Goal: Answer question/provide support: Answer question/provide support

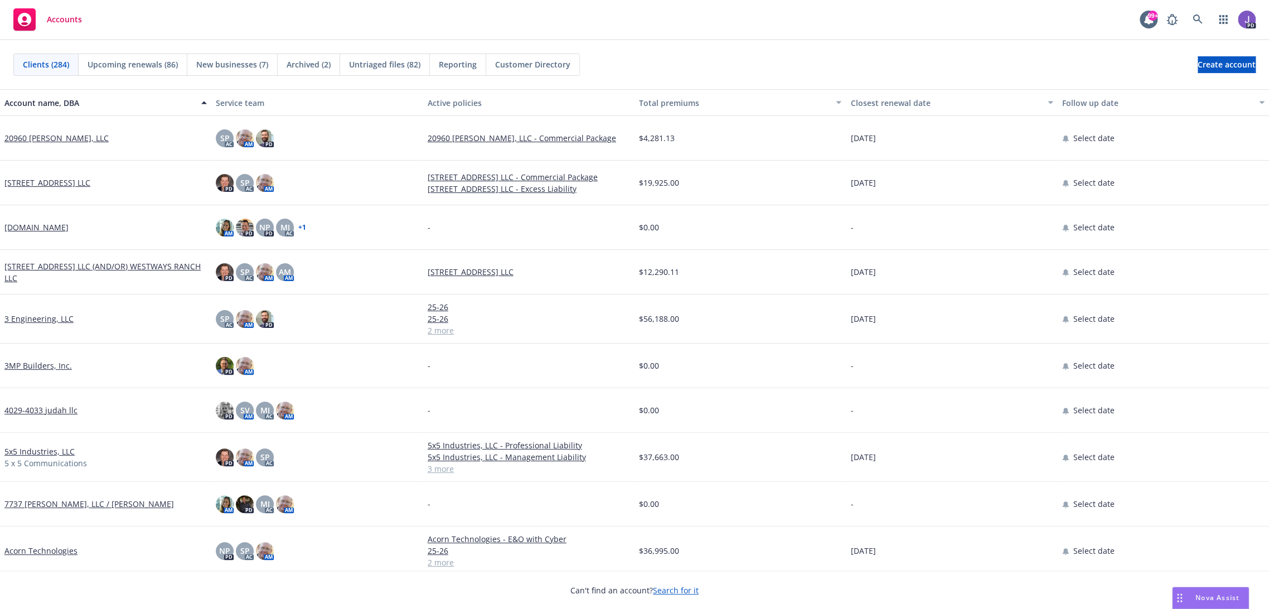
click at [13, 138] on link "20960 [PERSON_NAME], LLC" at bounding box center [56, 138] width 104 height 12
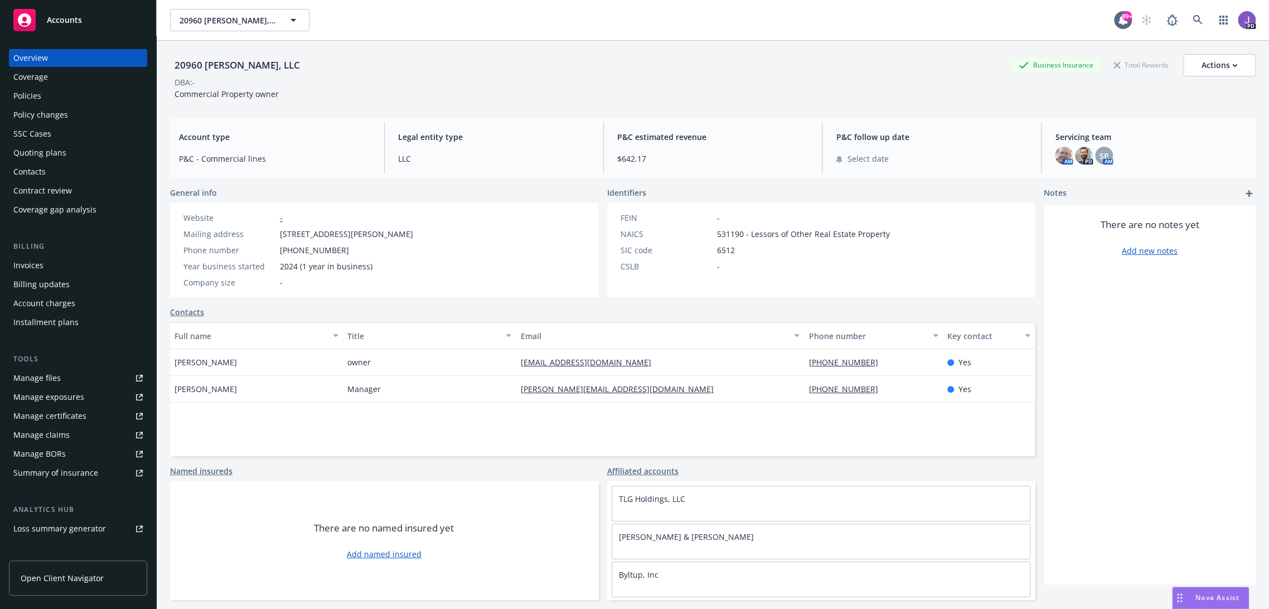
click at [1210, 594] on span "Nova Assist" at bounding box center [1218, 597] width 44 height 9
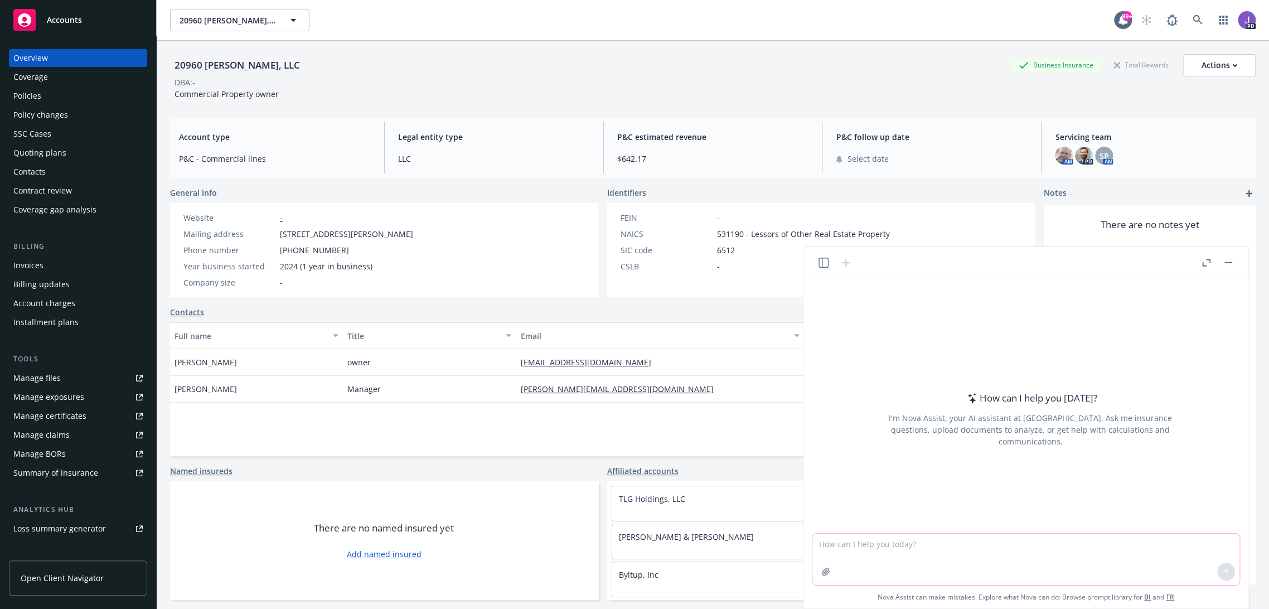
click at [844, 539] on textarea at bounding box center [1025, 559] width 427 height 51
paste textarea "We have HNOA (Hired Non Owned Auto) coverage on the policy for Fuse. Hired and …"
type textarea "Loremi do-sitam cons adipi: El sedd EIUS (Tempo Inc Utlab Etdo) magnaali en adm…"
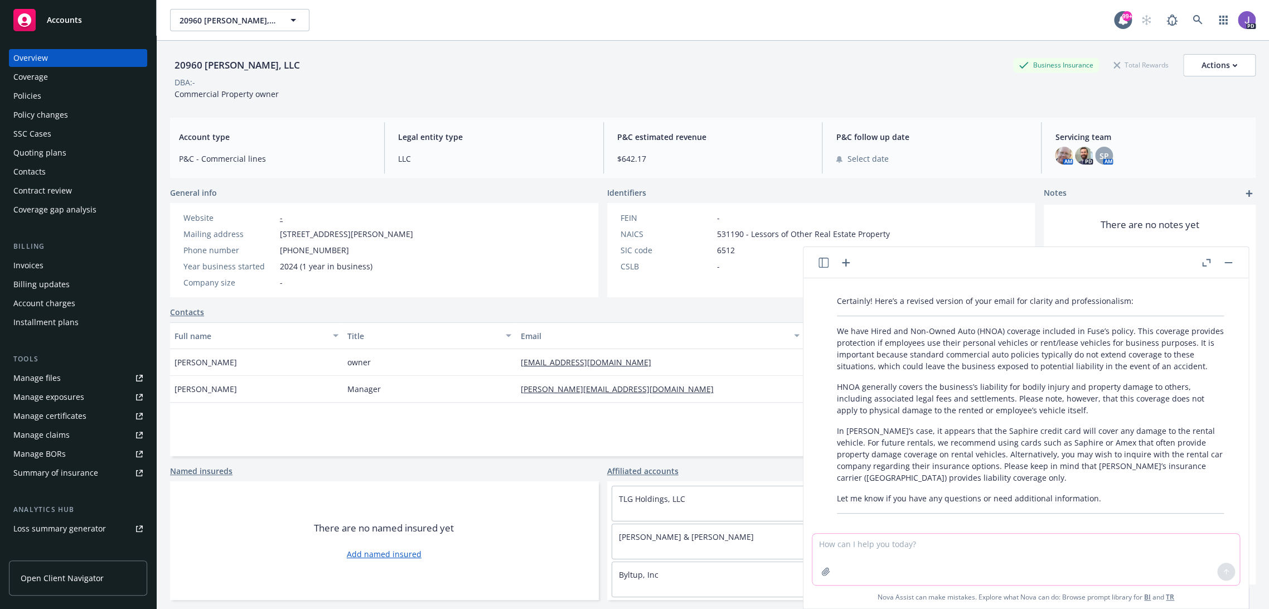
scroll to position [159, 0]
click at [1225, 259] on button "button" at bounding box center [1228, 262] width 13 height 13
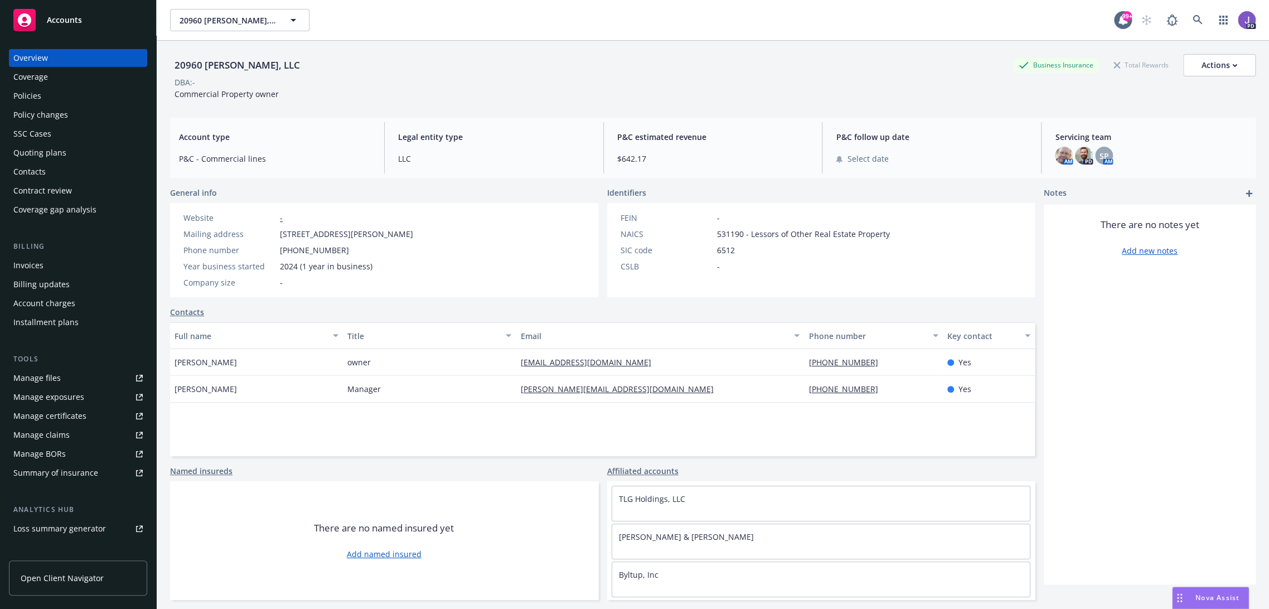
scroll to position [159, 0]
